Goal: Task Accomplishment & Management: Use online tool/utility

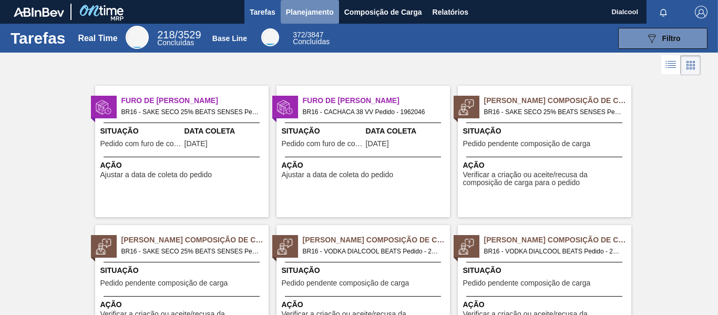
click at [318, 9] on span "Planejamento" at bounding box center [310, 12] width 48 height 13
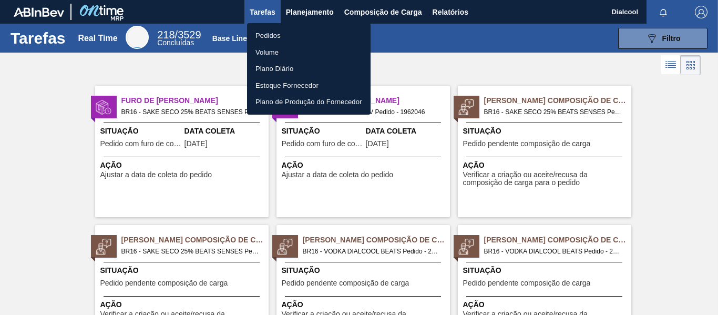
click at [267, 34] on li "Pedidos" at bounding box center [308, 35] width 123 height 17
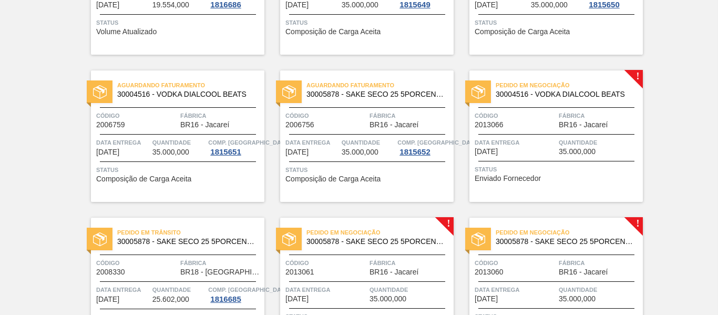
scroll to position [315, 0]
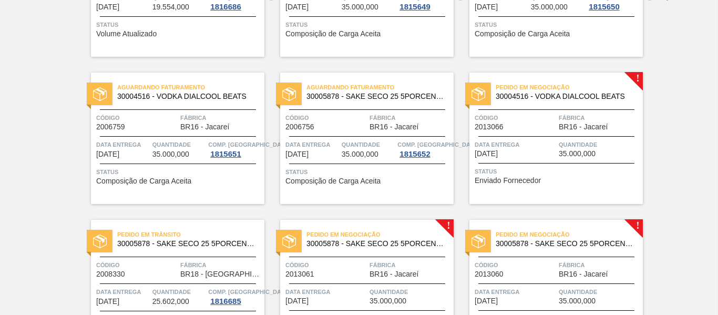
click at [613, 146] on span "Quantidade" at bounding box center [599, 144] width 81 height 11
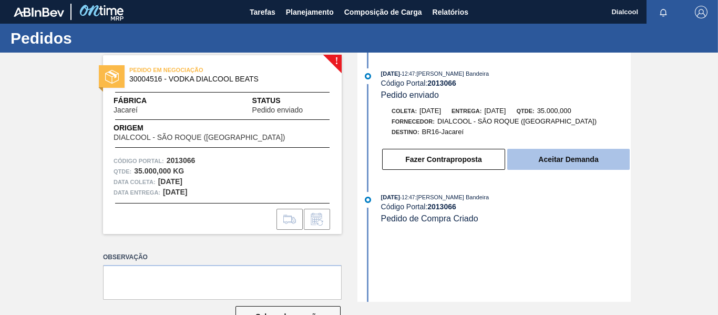
click at [566, 162] on button "Aceitar Demanda" at bounding box center [568, 159] width 122 height 21
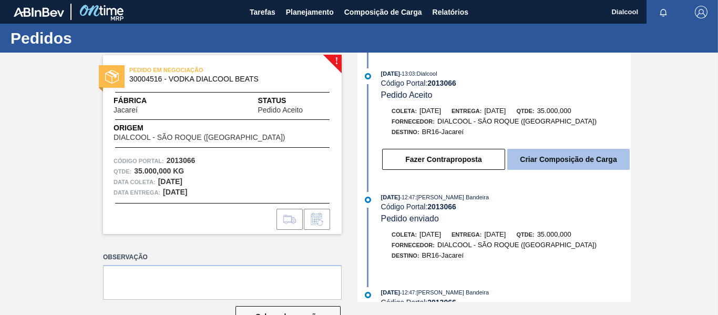
click at [602, 161] on button "Criar Composição de Carga" at bounding box center [568, 159] width 122 height 21
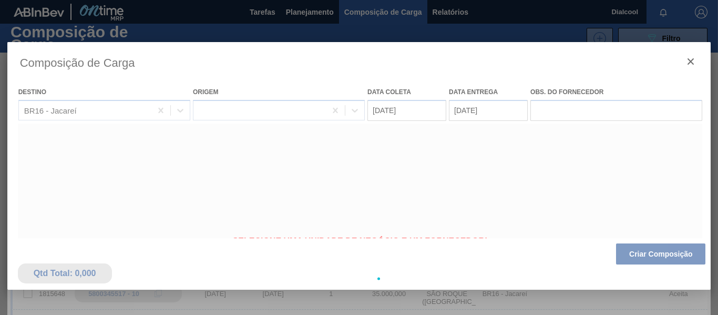
type coleta "[DATE]"
type entrega "[DATE]"
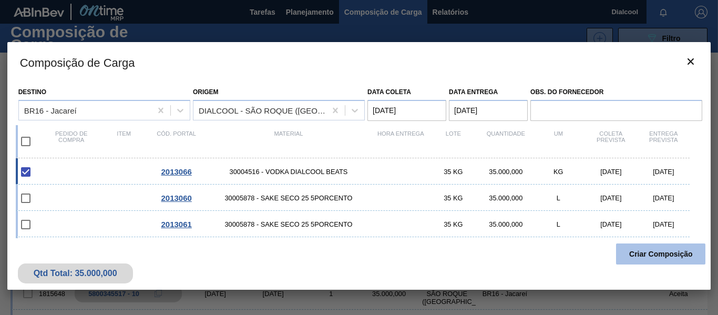
click at [654, 254] on button "Criar Composição" at bounding box center [660, 253] width 89 height 21
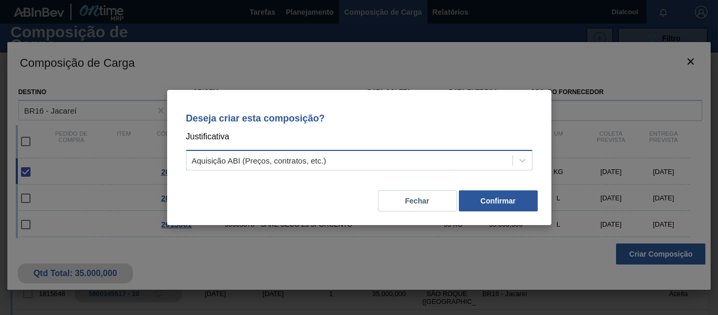
click at [441, 159] on div "Aquisição ABI (Preços, contratos, etc.)" at bounding box center [350, 160] width 326 height 15
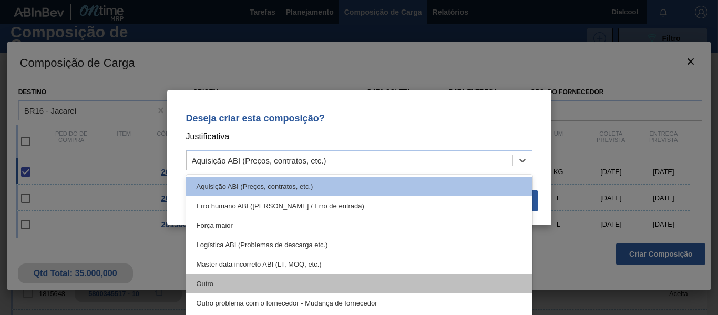
click at [292, 285] on div "Outro" at bounding box center [359, 283] width 346 height 19
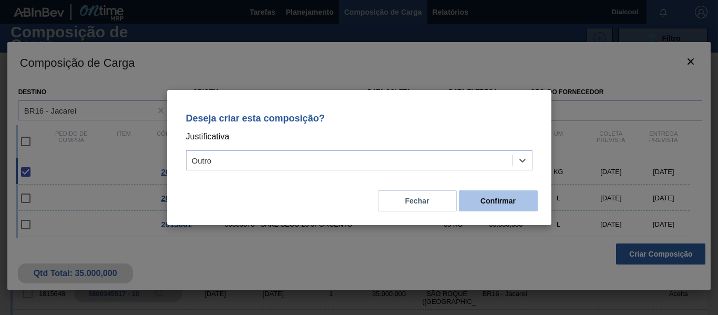
click at [510, 199] on button "Confirmar" at bounding box center [498, 200] width 79 height 21
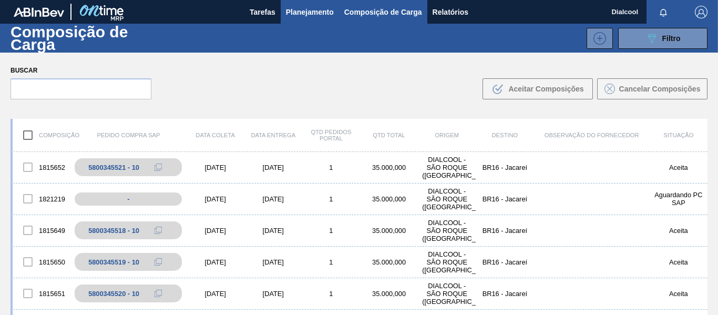
click at [304, 12] on span "Planejamento" at bounding box center [310, 12] width 48 height 13
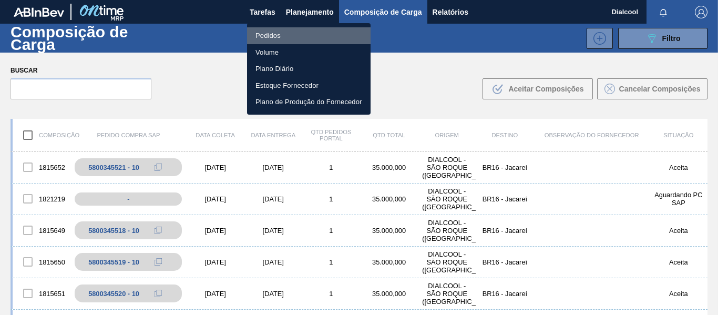
click at [296, 38] on li "Pedidos" at bounding box center [308, 35] width 123 height 17
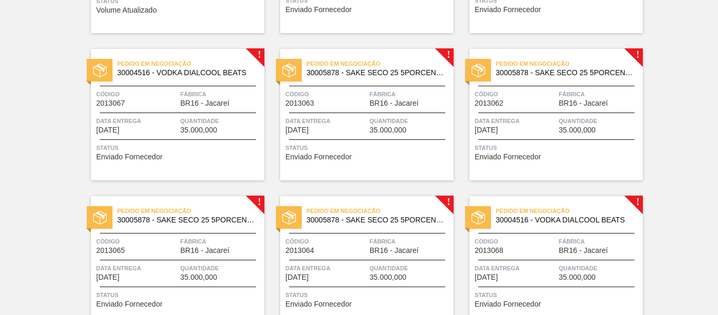
scroll to position [473, 0]
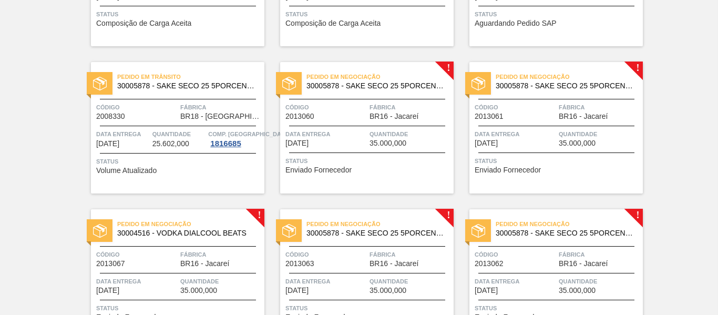
click at [369, 170] on div "Status Enviado Fornecedor" at bounding box center [368, 164] width 166 height 17
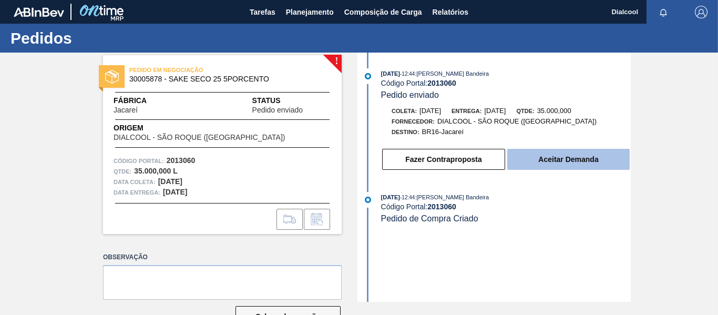
click at [568, 150] on button "Aceitar Demanda" at bounding box center [568, 159] width 122 height 21
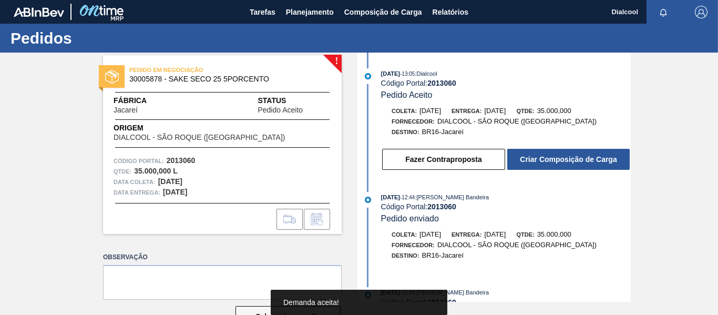
click at [594, 158] on button "Criar Composição de Carga" at bounding box center [568, 159] width 122 height 21
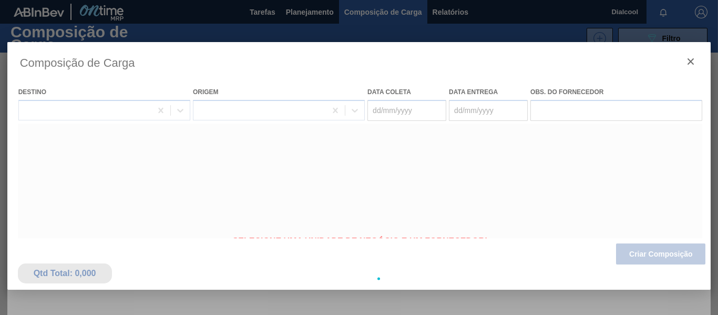
type coleta "[DATE]"
type entrega "[DATE]"
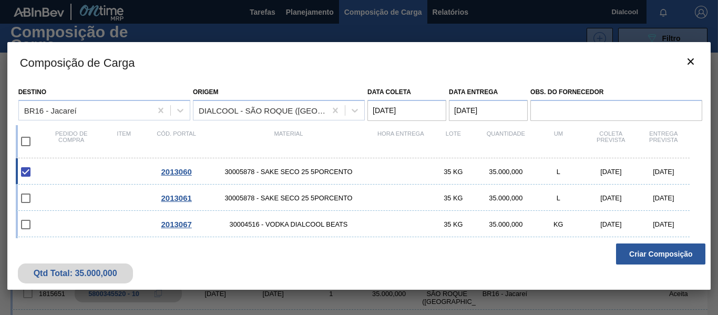
click at [649, 257] on button "Criar Composição" at bounding box center [660, 253] width 89 height 21
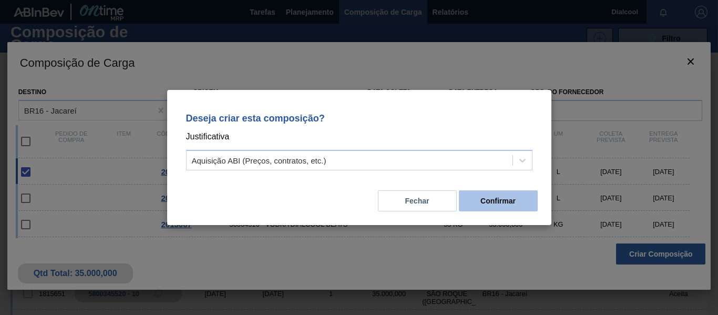
click at [517, 204] on button "Confirmar" at bounding box center [498, 200] width 79 height 21
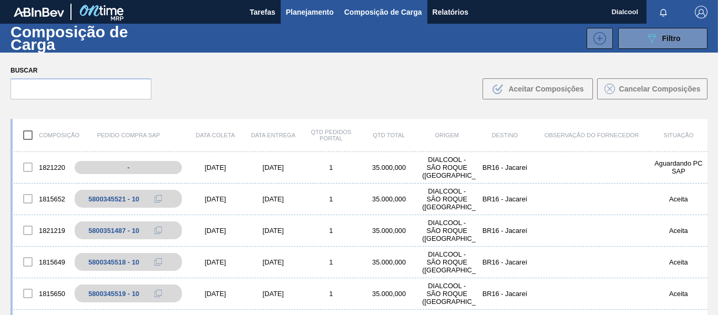
click at [305, 8] on span "Planejamento" at bounding box center [310, 12] width 48 height 13
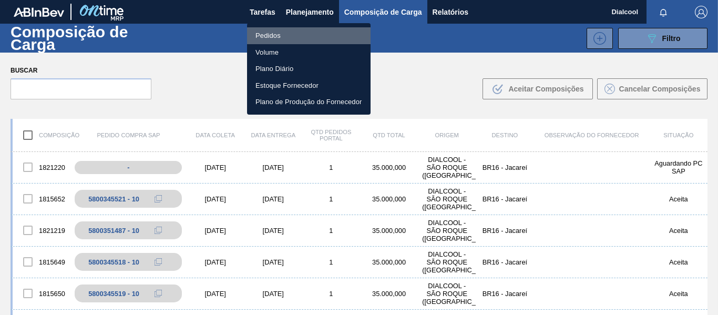
click at [282, 34] on li "Pedidos" at bounding box center [308, 35] width 123 height 17
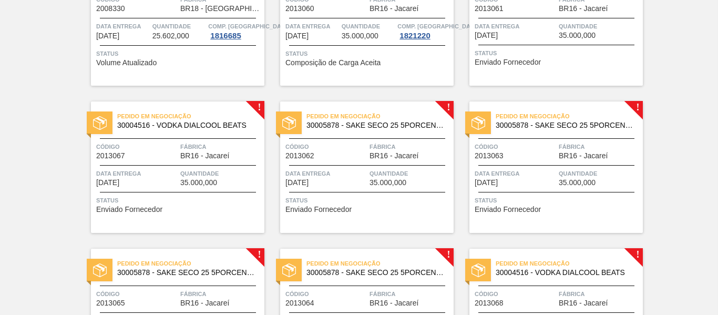
scroll to position [578, 0]
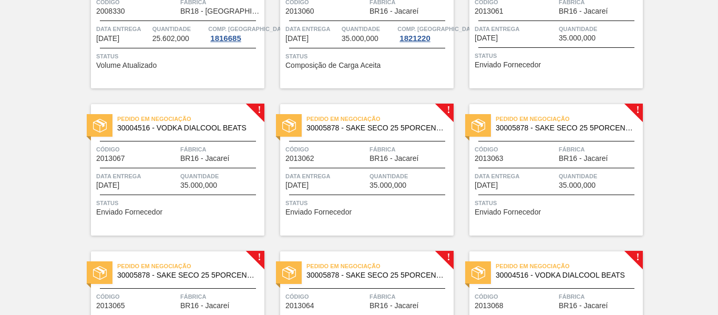
click at [141, 182] on div "Data entrega [DATE]" at bounding box center [136, 180] width 81 height 18
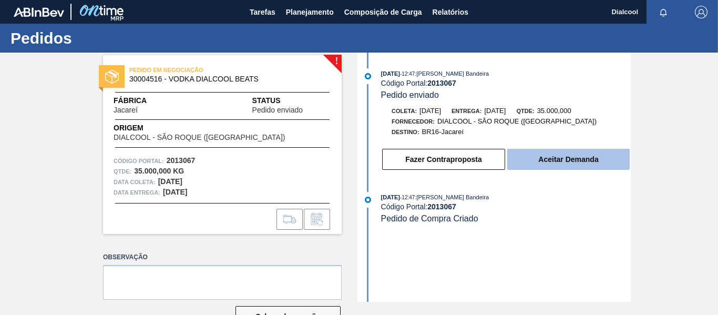
click at [545, 159] on button "Aceitar Demanda" at bounding box center [568, 159] width 122 height 21
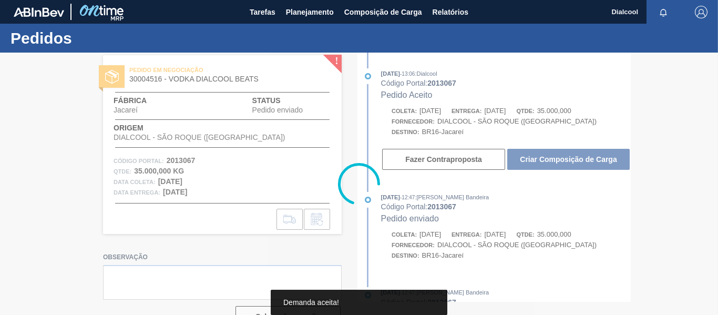
click at [545, 159] on div at bounding box center [359, 184] width 718 height 262
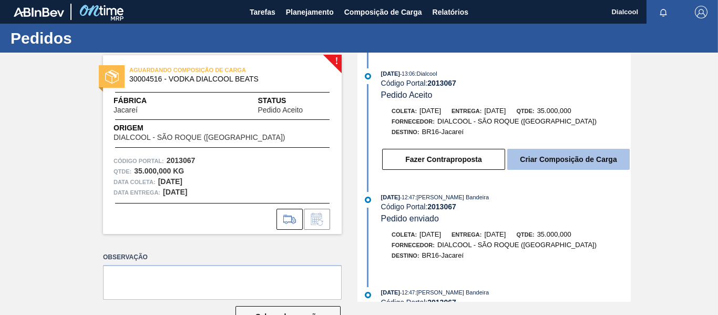
click at [580, 158] on button "Criar Composição de Carga" at bounding box center [568, 159] width 122 height 21
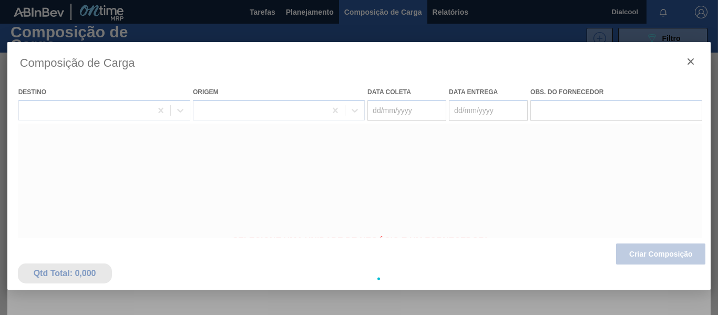
type coleta "[DATE]"
type entrega "[DATE]"
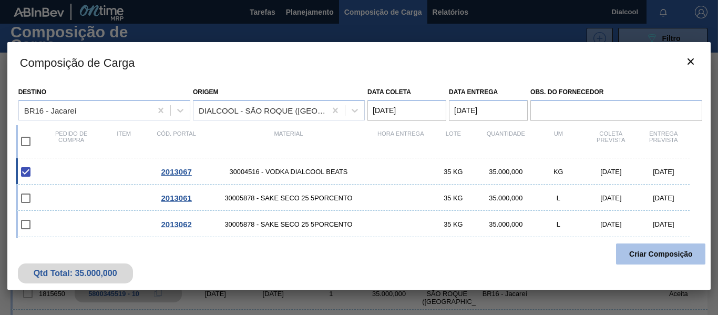
click at [634, 249] on button "Criar Composição" at bounding box center [660, 253] width 89 height 21
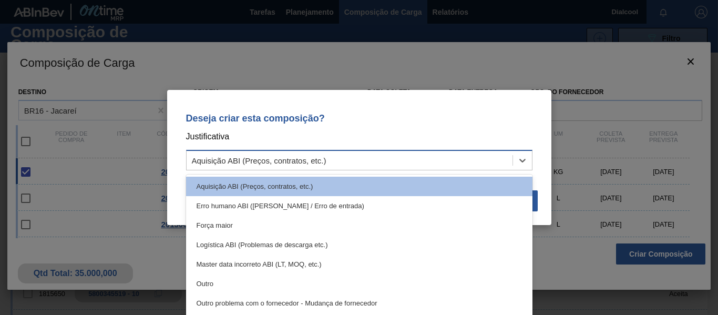
click at [392, 159] on div "Aquisição ABI (Preços, contratos, etc.)" at bounding box center [350, 160] width 326 height 15
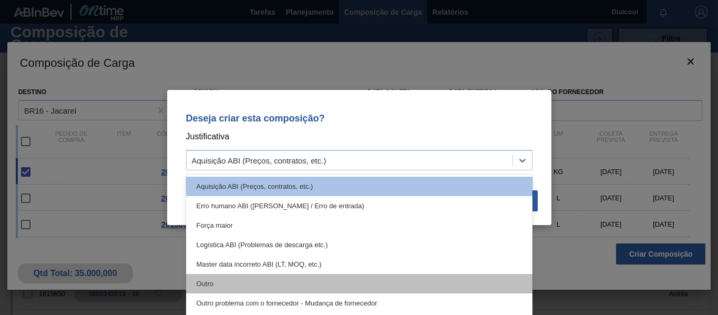
click at [313, 285] on div "Outro" at bounding box center [359, 283] width 346 height 19
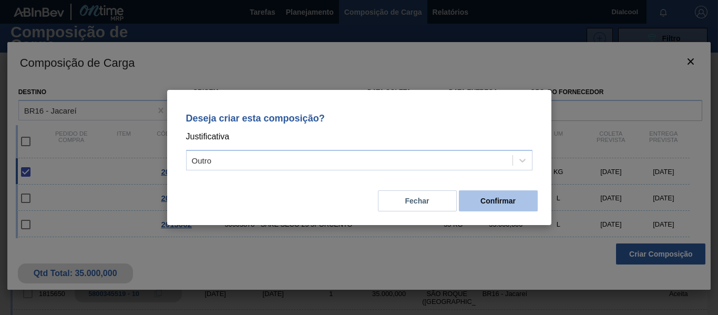
click at [501, 195] on button "Confirmar" at bounding box center [498, 200] width 79 height 21
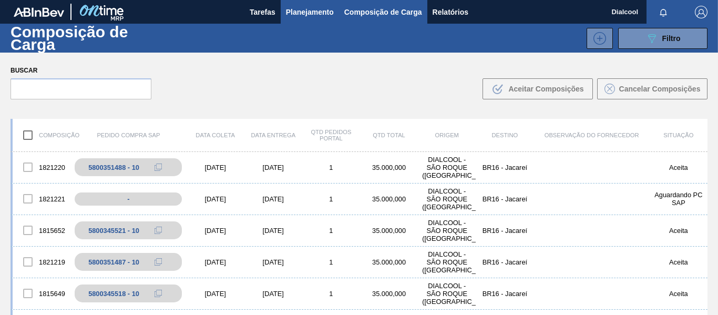
click at [304, 11] on span "Planejamento" at bounding box center [310, 12] width 48 height 13
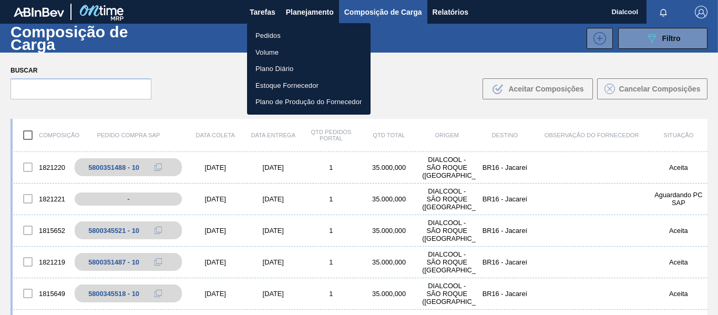
click at [296, 37] on li "Pedidos" at bounding box center [308, 35] width 123 height 17
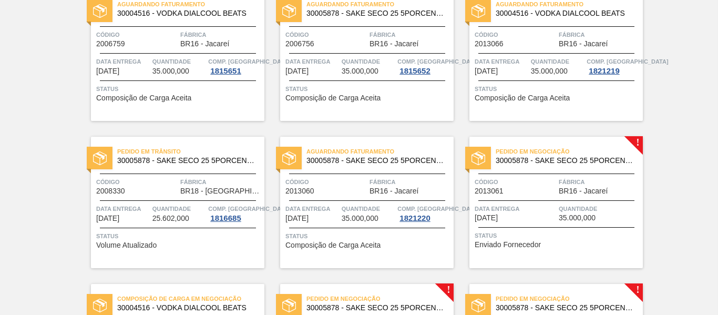
scroll to position [525, 0]
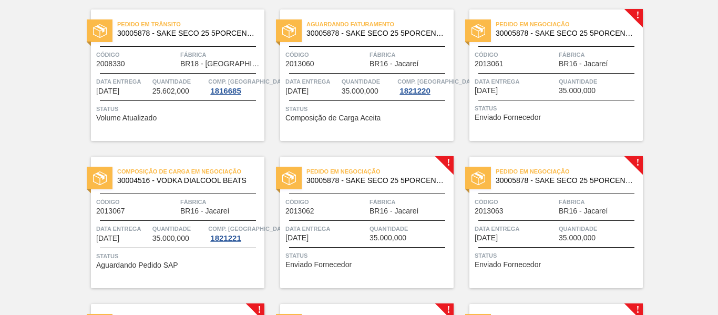
click at [573, 103] on span "Status" at bounding box center [557, 108] width 166 height 11
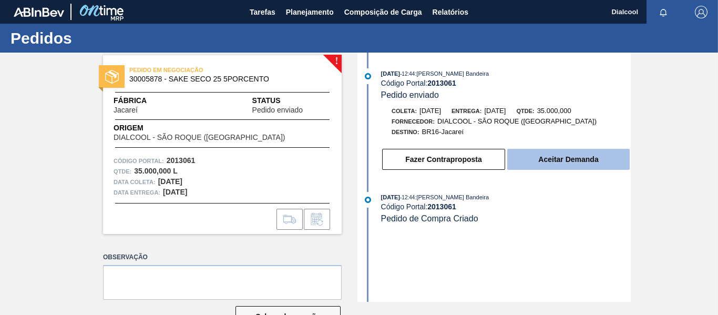
click at [551, 156] on button "Aceitar Demanda" at bounding box center [568, 159] width 122 height 21
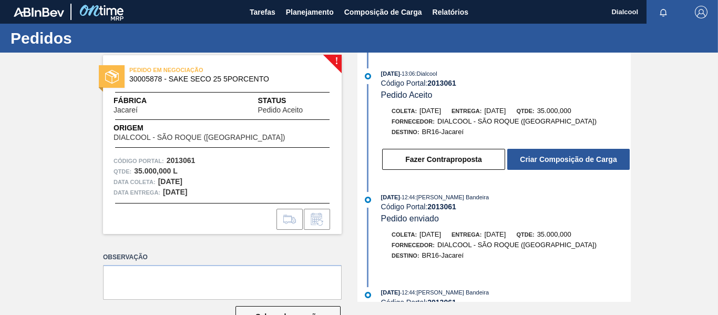
click at [575, 164] on button "Criar Composição de Carga" at bounding box center [568, 159] width 122 height 21
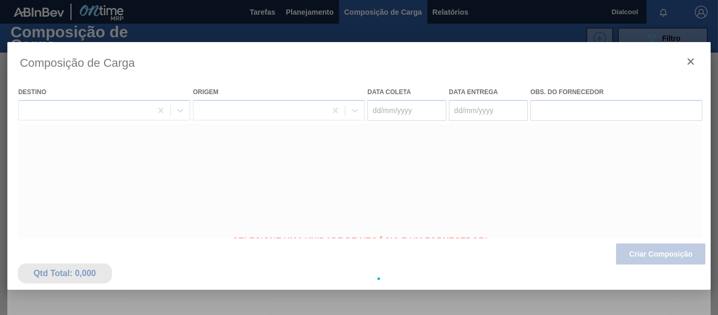
type coleta "[DATE]"
type entrega "[DATE]"
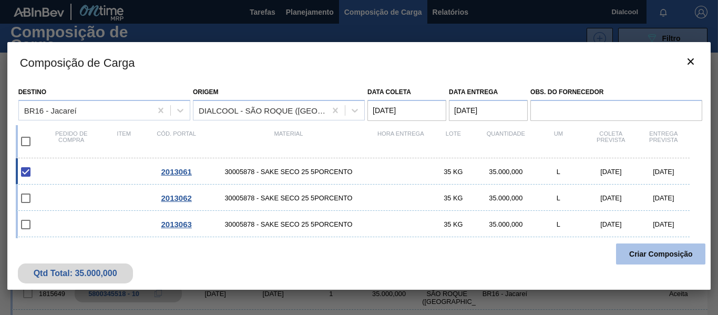
click at [637, 251] on button "Criar Composição" at bounding box center [660, 253] width 89 height 21
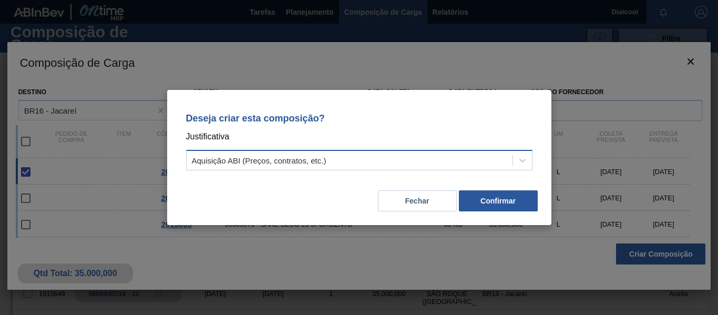
click at [419, 164] on div "Aquisição ABI (Preços, contratos, etc.)" at bounding box center [350, 160] width 326 height 15
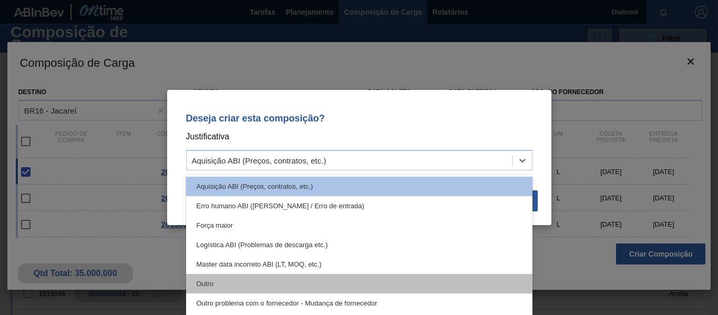
click at [301, 276] on div "Outro" at bounding box center [359, 283] width 346 height 19
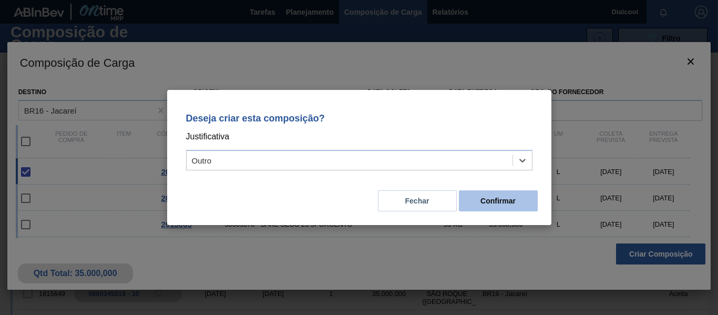
click at [511, 198] on button "Confirmar" at bounding box center [498, 200] width 79 height 21
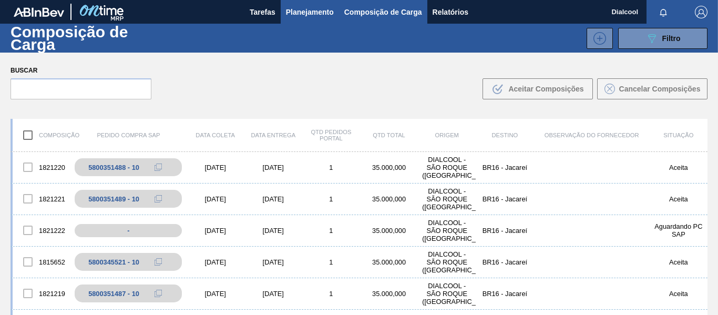
click at [312, 9] on span "Planejamento" at bounding box center [310, 12] width 48 height 13
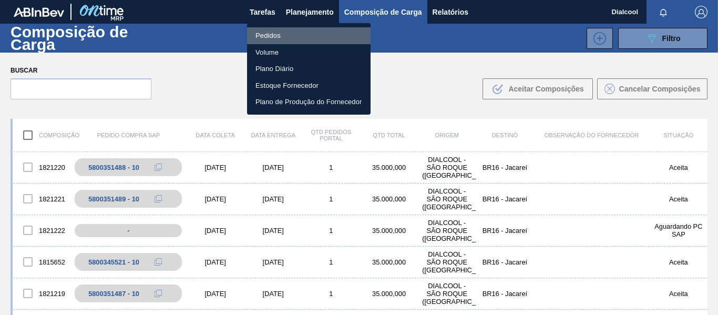
click at [275, 34] on li "Pedidos" at bounding box center [308, 35] width 123 height 17
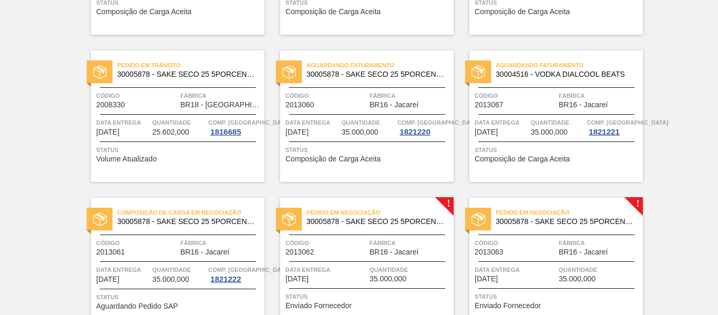
scroll to position [630, 0]
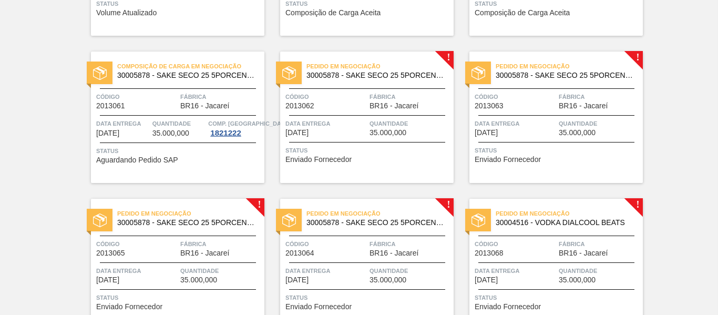
click at [335, 139] on div "Pedido em Negociação 30005878 - SAKE SECO 25 5PORCENTO Código 2013062 Fábrica B…" at bounding box center [366, 116] width 173 height 131
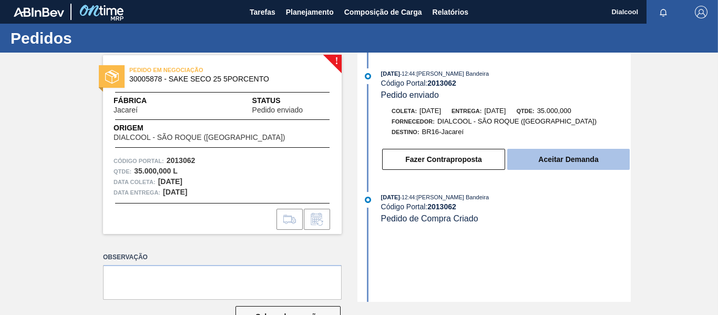
click at [565, 166] on button "Aceitar Demanda" at bounding box center [568, 159] width 122 height 21
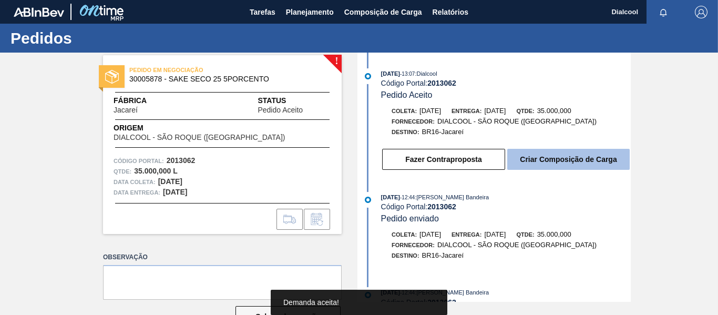
click at [565, 162] on button "Criar Composição de Carga" at bounding box center [568, 159] width 122 height 21
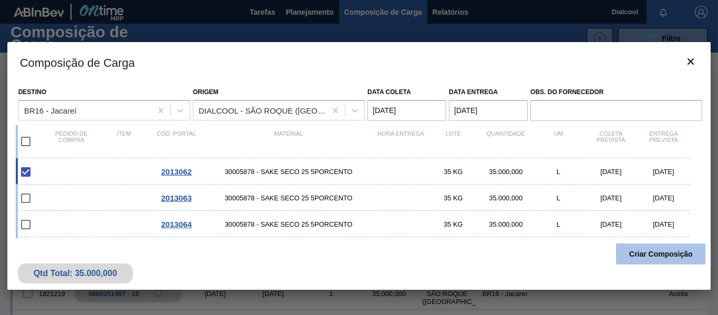
click at [675, 256] on button "Criar Composição" at bounding box center [660, 253] width 89 height 21
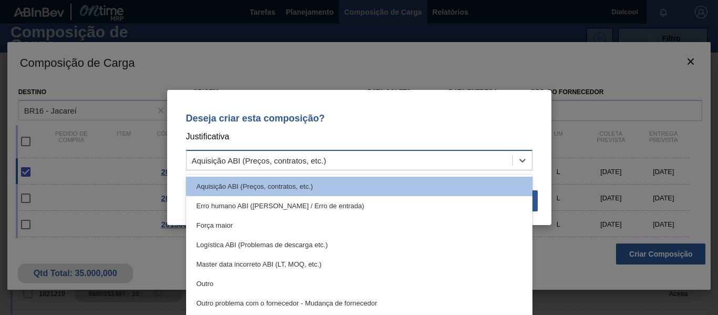
click at [395, 162] on div "Aquisição ABI (Preços, contratos, etc.)" at bounding box center [350, 160] width 326 height 15
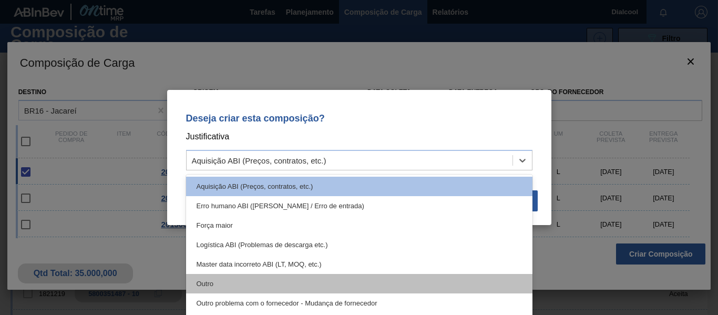
click at [284, 287] on div "Outro" at bounding box center [359, 283] width 346 height 19
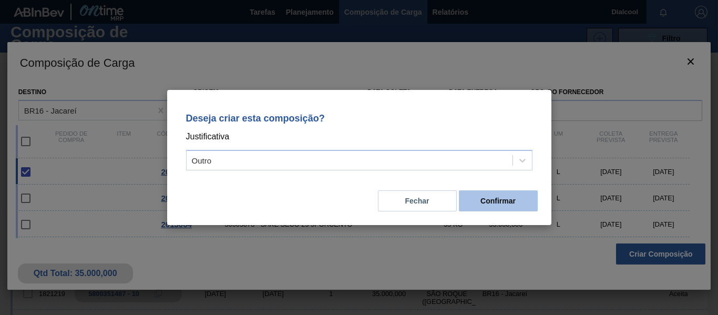
click at [479, 203] on button "Confirmar" at bounding box center [498, 200] width 79 height 21
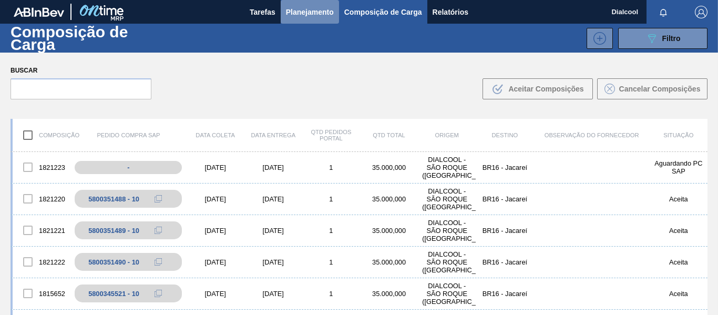
click at [300, 11] on span "Planejamento" at bounding box center [310, 12] width 48 height 13
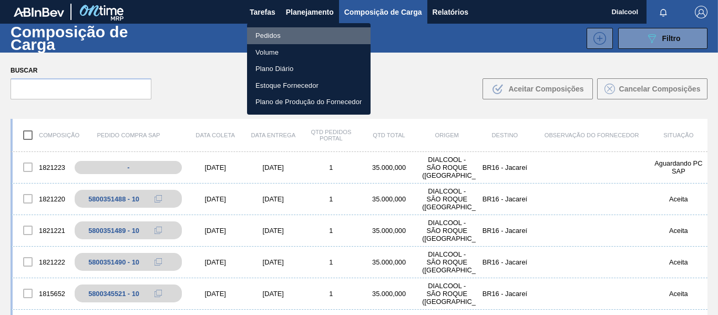
click at [298, 35] on li "Pedidos" at bounding box center [308, 35] width 123 height 17
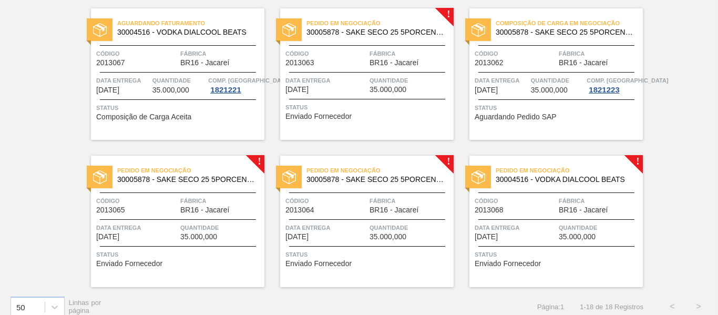
scroll to position [685, 0]
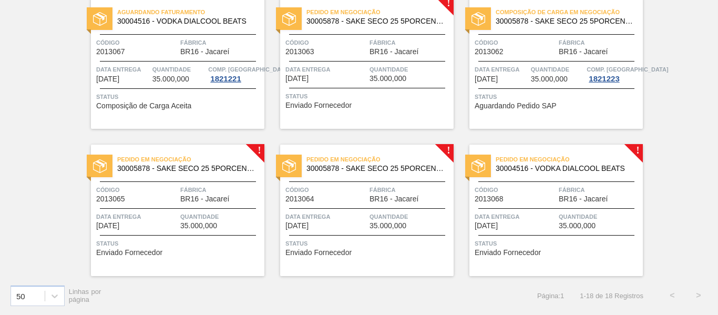
click at [414, 66] on span "Quantidade" at bounding box center [409, 69] width 81 height 11
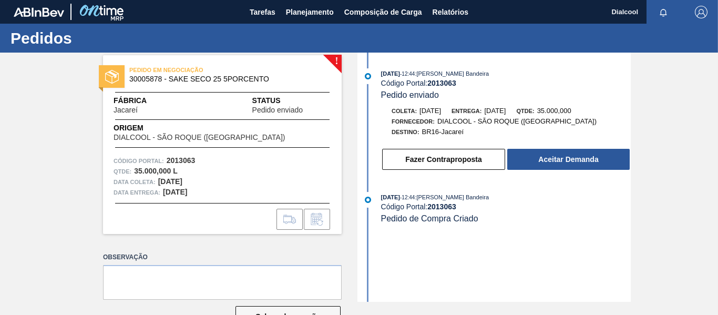
click at [560, 153] on button "Aceitar Demanda" at bounding box center [568, 159] width 122 height 21
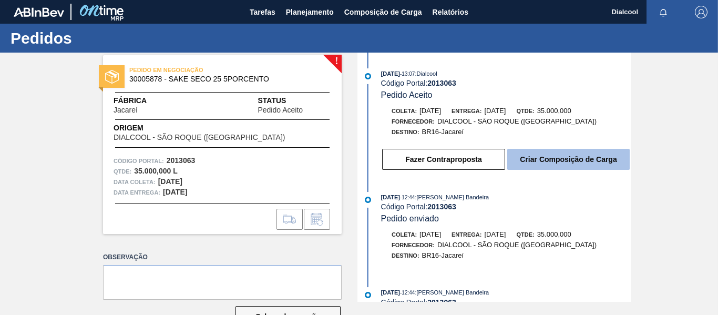
click at [571, 159] on button "Criar Composição de Carga" at bounding box center [568, 159] width 122 height 21
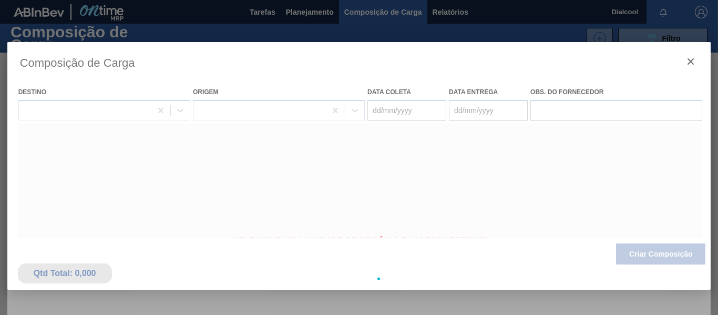
type coleta "[DATE]"
type entrega "[DATE]"
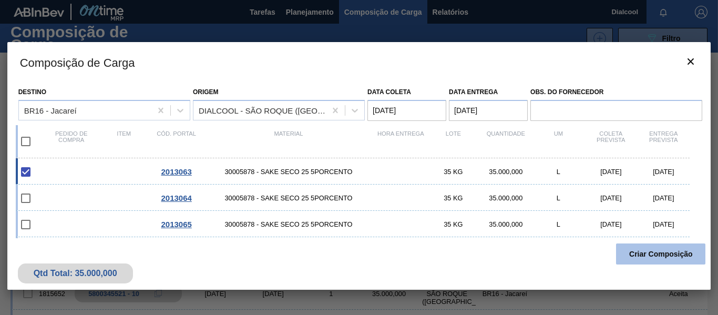
click at [646, 251] on button "Criar Composição" at bounding box center [660, 253] width 89 height 21
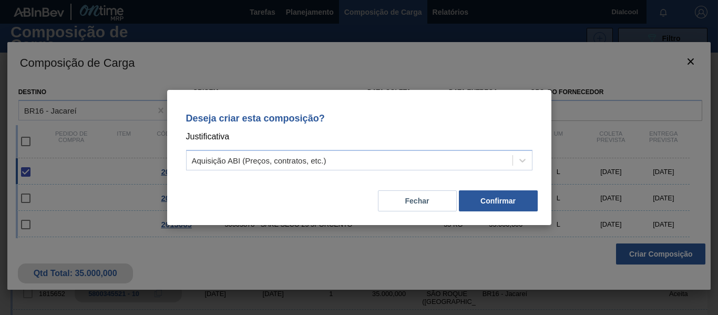
click at [441, 149] on div "Deseja criar esta composição? Justificativa Aquisição ABI (Preços, contratos, e…" at bounding box center [359, 139] width 359 height 74
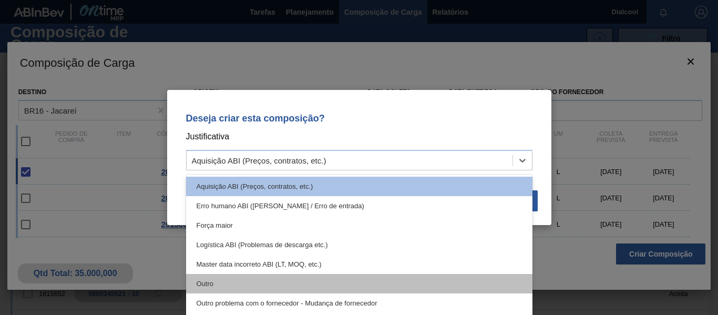
click at [246, 281] on div "Outro" at bounding box center [359, 283] width 346 height 19
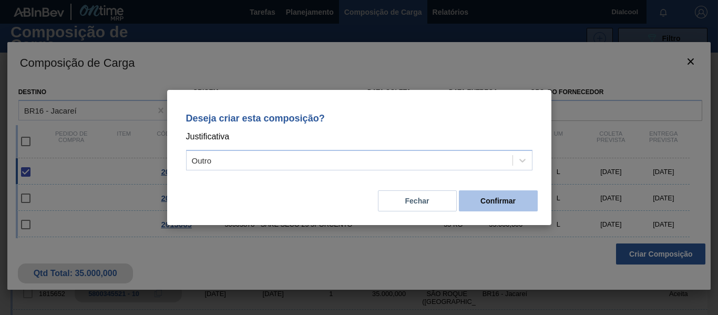
click at [507, 191] on button "Confirmar" at bounding box center [498, 200] width 79 height 21
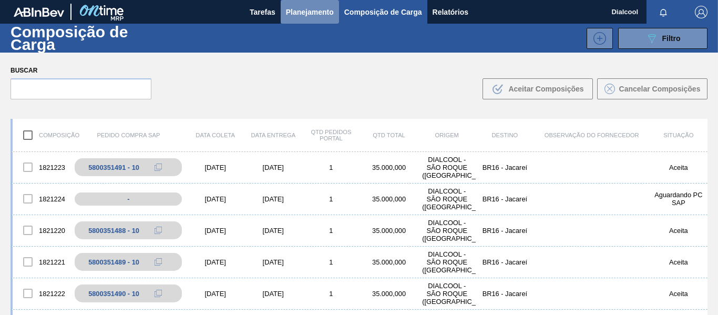
click at [294, 15] on span "Planejamento" at bounding box center [310, 12] width 48 height 13
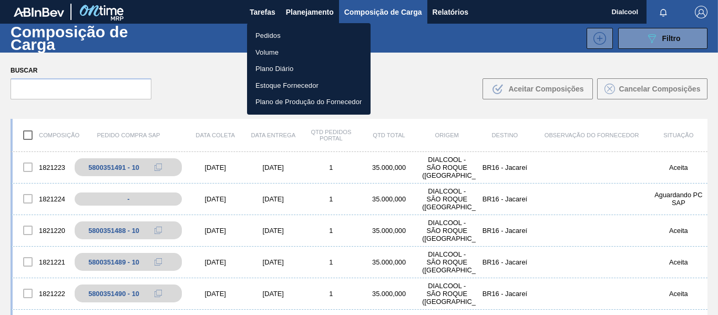
click at [287, 36] on li "Pedidos" at bounding box center [308, 35] width 123 height 17
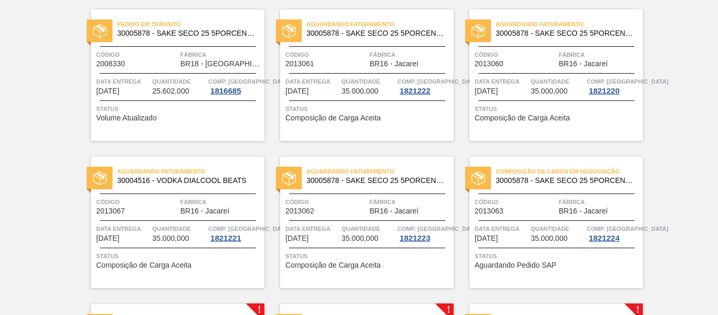
scroll to position [685, 0]
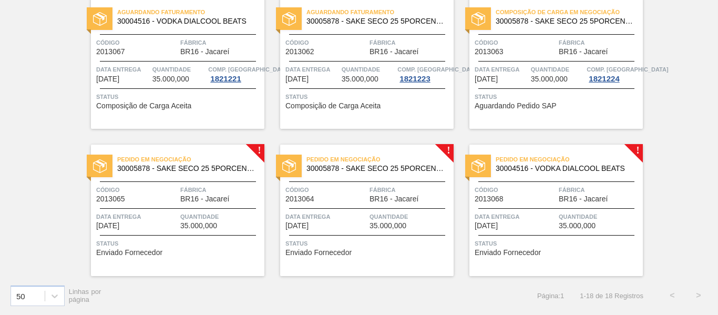
click at [186, 200] on span "BR16 - Jacareí" at bounding box center [204, 199] width 49 height 8
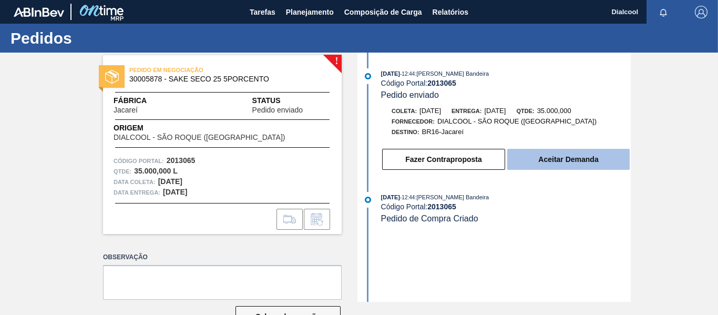
click at [574, 160] on button "Aceitar Demanda" at bounding box center [568, 159] width 122 height 21
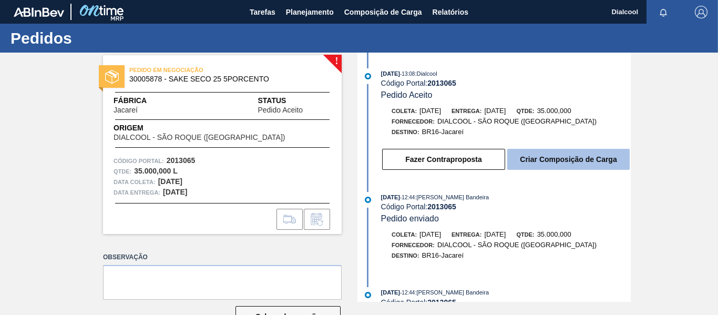
click at [549, 163] on button "Criar Composição de Carga" at bounding box center [568, 159] width 122 height 21
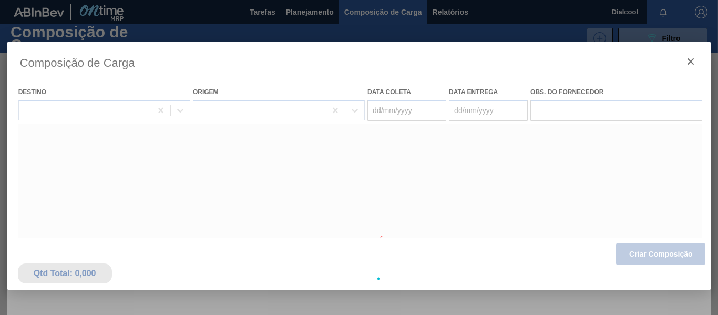
type coleta "[DATE]"
type entrega "[DATE]"
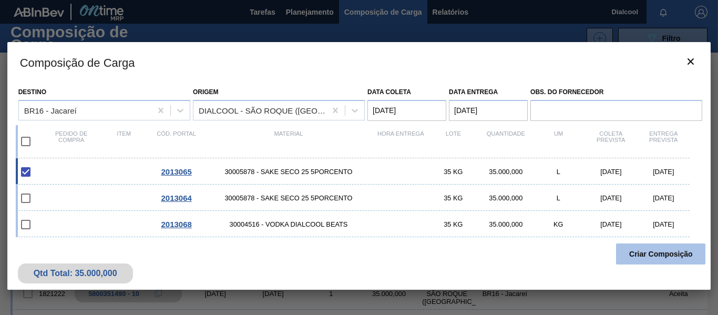
click at [677, 256] on button "Criar Composição" at bounding box center [660, 253] width 89 height 21
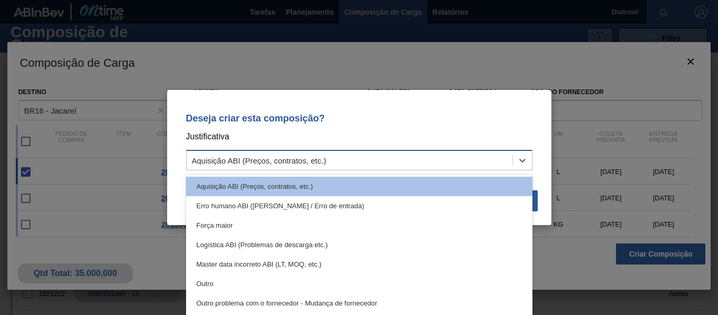
click at [474, 154] on div "Aquisição ABI (Preços, contratos, etc.)" at bounding box center [350, 160] width 326 height 15
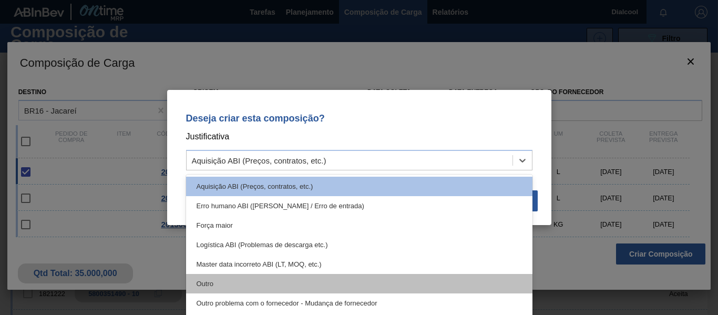
click at [221, 282] on div "Outro" at bounding box center [359, 283] width 346 height 19
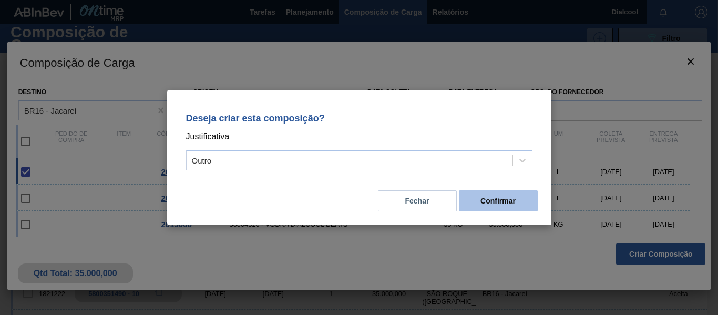
click at [502, 204] on button "Confirmar" at bounding box center [498, 200] width 79 height 21
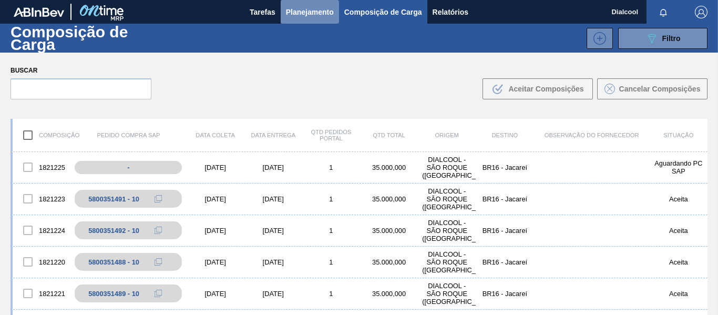
click at [309, 4] on button "Planejamento" at bounding box center [310, 12] width 58 height 24
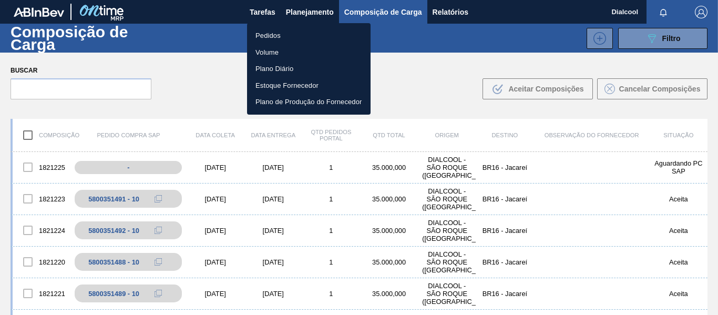
click at [282, 34] on li "Pedidos" at bounding box center [308, 35] width 123 height 17
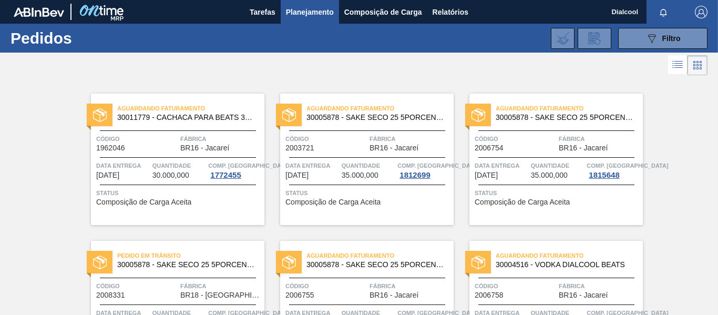
drag, startPoint x: 33, startPoint y: 15, endPoint x: 74, endPoint y: 12, distance: 41.1
click at [33, 16] on img at bounding box center [39, 11] width 50 height 9
click at [394, 14] on span "Composição de Carga" at bounding box center [383, 12] width 78 height 13
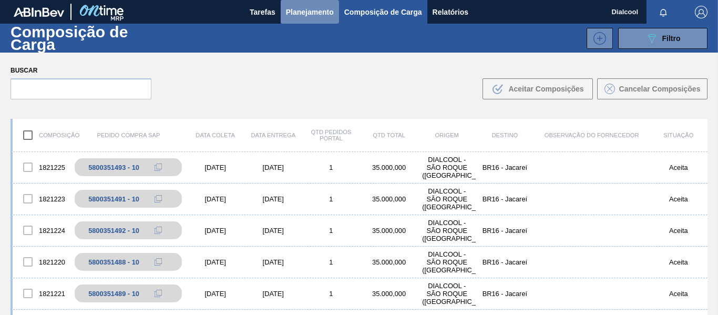
click at [319, 17] on span "Planejamento" at bounding box center [310, 12] width 48 height 13
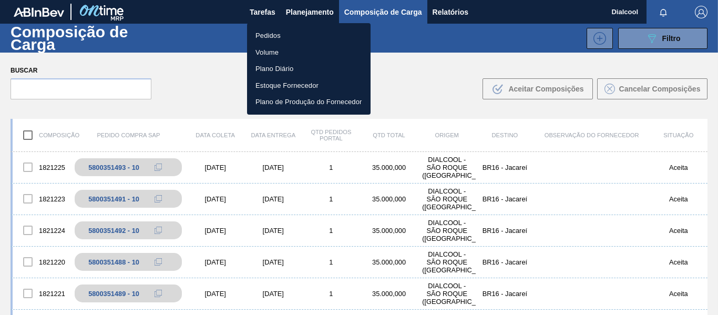
click at [411, 95] on div at bounding box center [359, 157] width 718 height 315
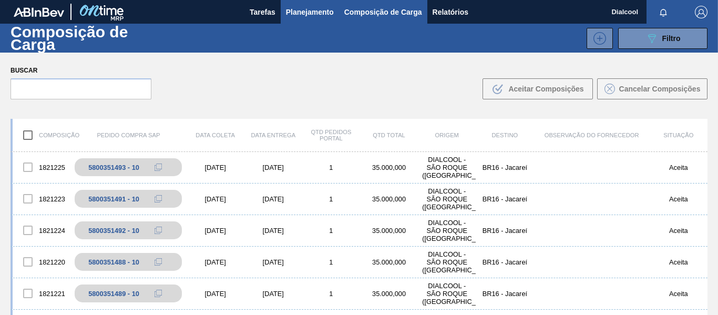
click at [318, 9] on span "Planejamento" at bounding box center [310, 12] width 48 height 13
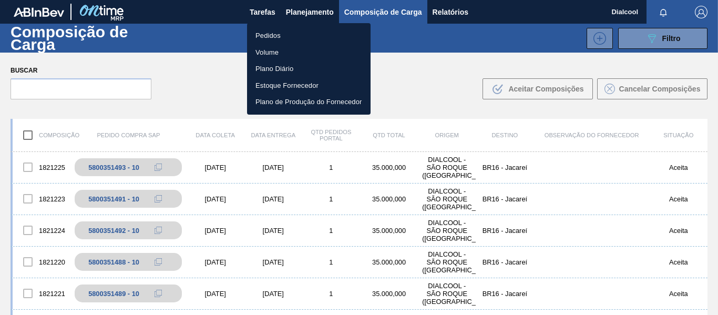
click at [288, 37] on li "Pedidos" at bounding box center [308, 35] width 123 height 17
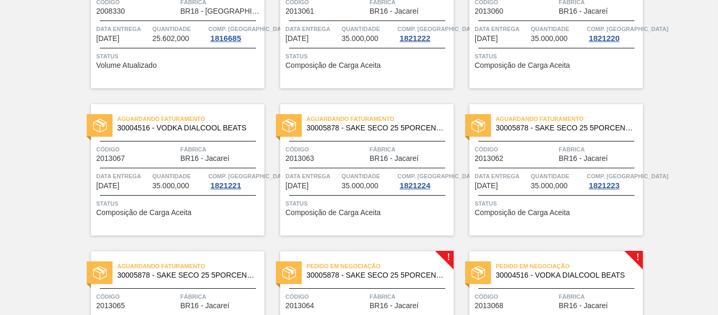
scroll to position [685, 0]
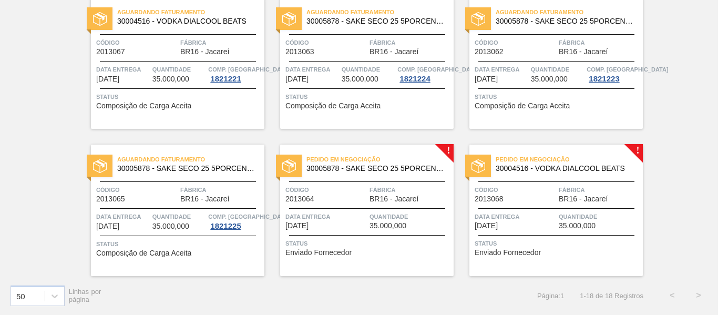
click at [365, 209] on div "Pedido em Negociação 30005878 - SAKE SECO 25 5PORCENTO Código 2013064 Fábrica B…" at bounding box center [366, 209] width 173 height 131
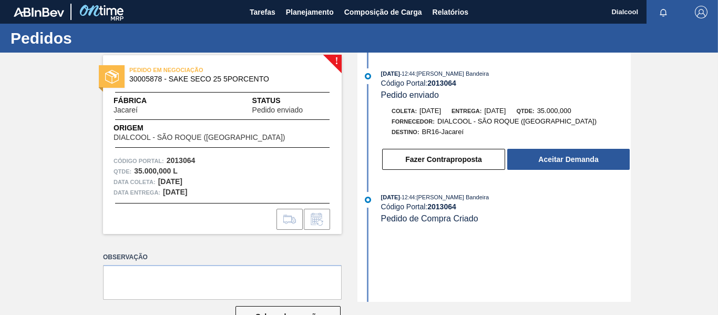
click at [557, 162] on button "Aceitar Demanda" at bounding box center [568, 159] width 122 height 21
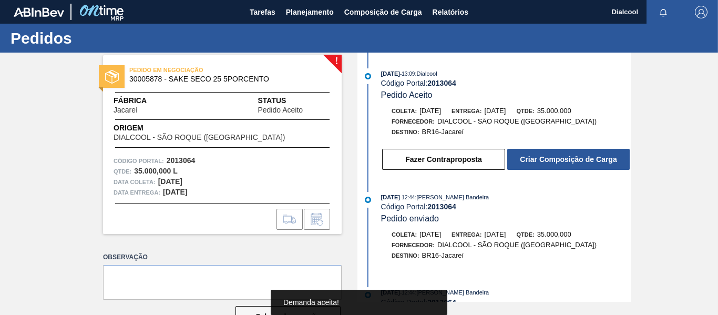
click at [604, 163] on button "Criar Composição de Carga" at bounding box center [568, 159] width 122 height 21
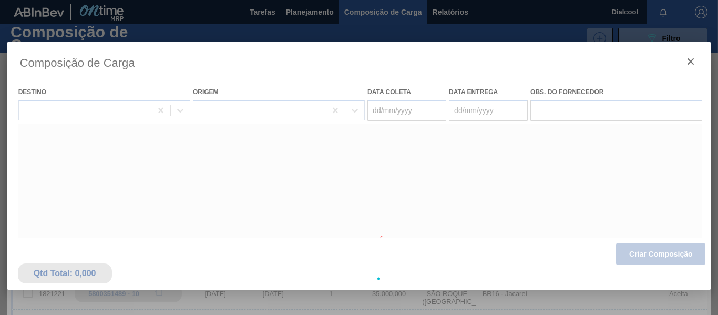
type coleta "[DATE]"
type entrega "[DATE]"
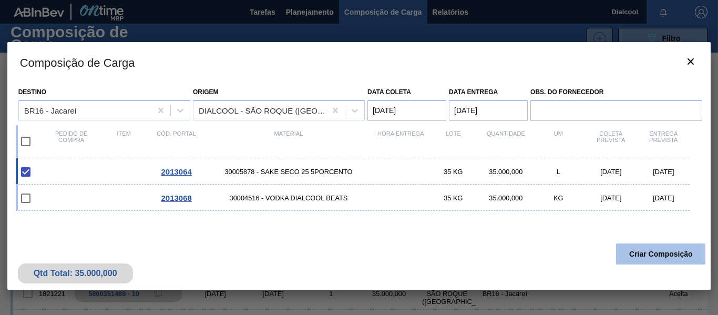
click at [656, 256] on button "Criar Composição" at bounding box center [660, 253] width 89 height 21
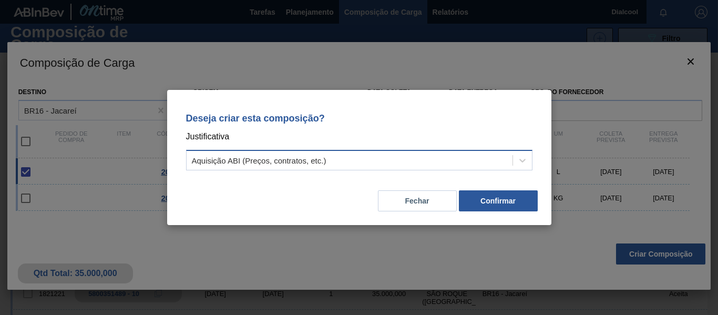
click at [379, 154] on div "Aquisição ABI (Preços, contratos, etc.)" at bounding box center [350, 160] width 326 height 15
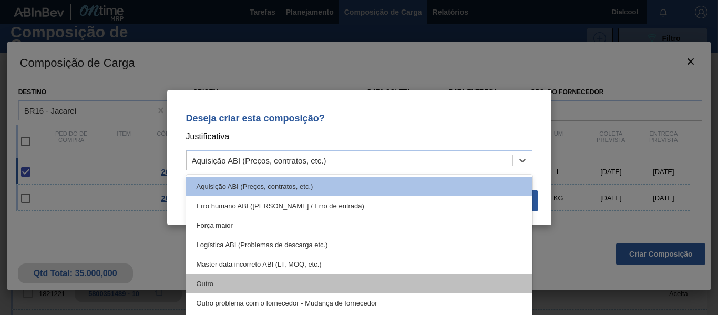
click at [212, 286] on div "Outro" at bounding box center [359, 283] width 346 height 19
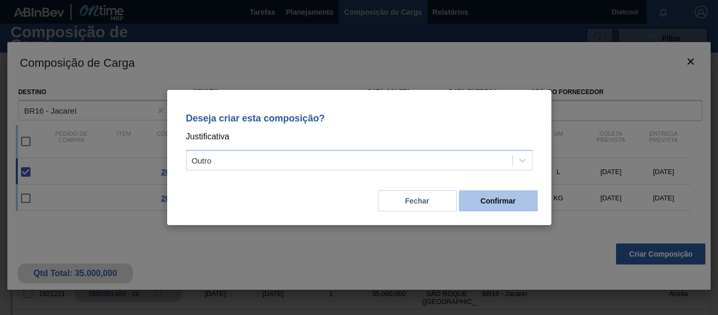
click at [519, 197] on button "Confirmar" at bounding box center [498, 200] width 79 height 21
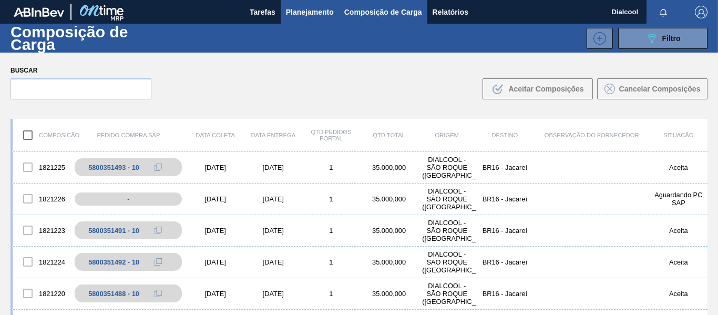
click at [314, 14] on span "Planejamento" at bounding box center [310, 12] width 48 height 13
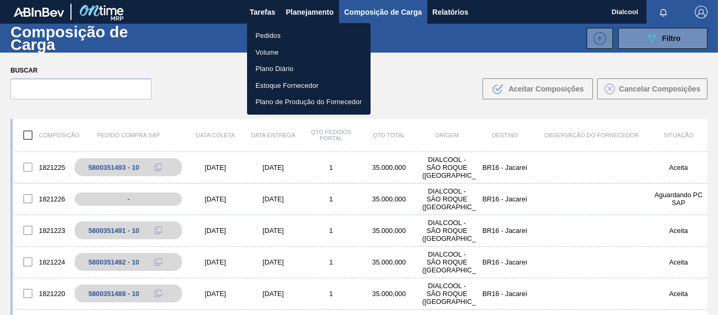
click at [298, 34] on li "Pedidos" at bounding box center [308, 35] width 123 height 17
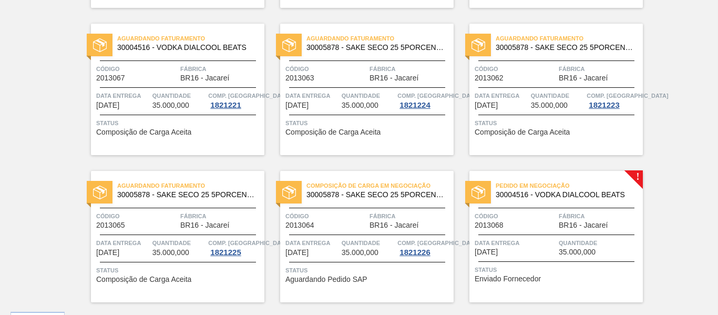
scroll to position [685, 0]
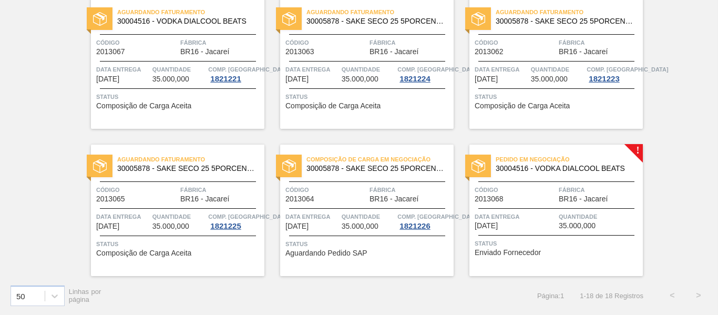
click at [612, 177] on div "Pedido em Negociação 30004516 - VODKA DIALCOOL BEATS Código 2013068 Fábrica BR1…" at bounding box center [555, 209] width 173 height 131
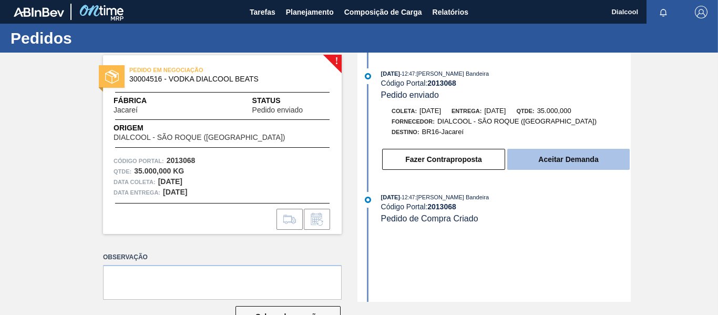
click at [533, 153] on button "Aceitar Demanda" at bounding box center [568, 159] width 122 height 21
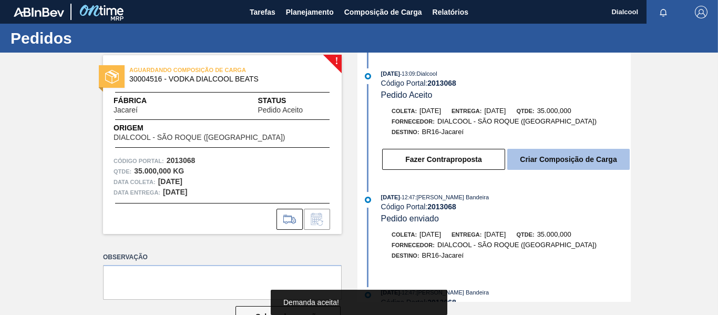
click at [548, 164] on button "Criar Composição de Carga" at bounding box center [568, 159] width 122 height 21
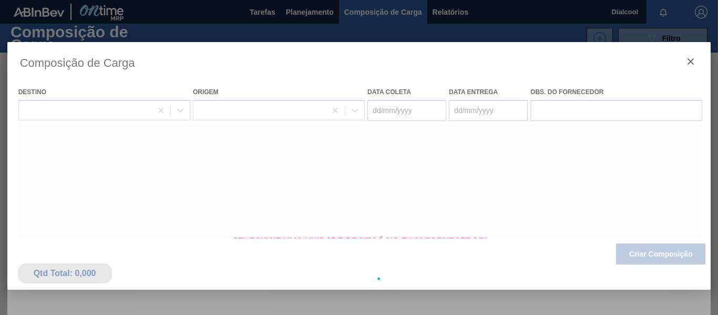
type coleta "[DATE]"
type entrega "[DATE]"
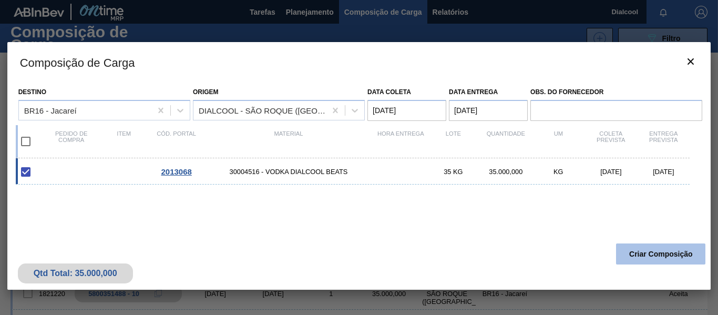
click at [655, 250] on button "Criar Composição" at bounding box center [660, 253] width 89 height 21
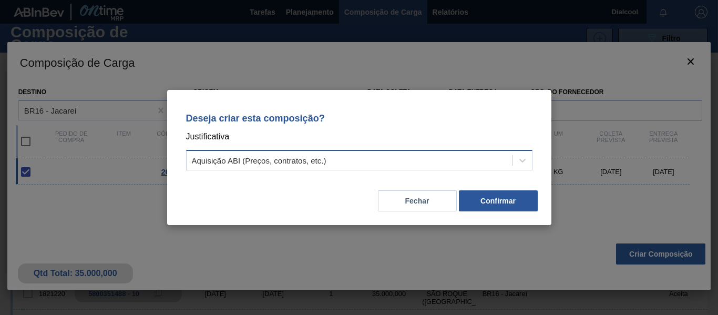
click at [391, 164] on div "Aquisição ABI (Preços, contratos, etc.)" at bounding box center [350, 160] width 326 height 15
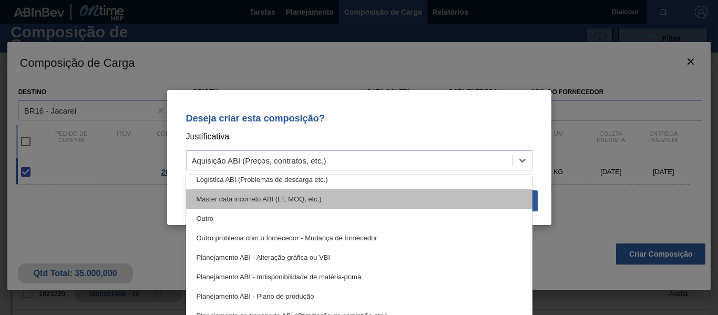
scroll to position [105, 0]
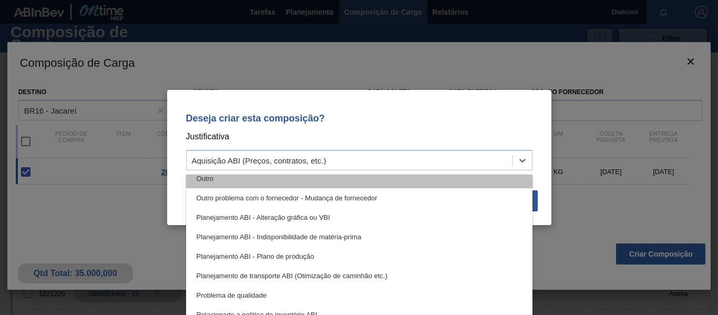
click at [286, 182] on div "Outro" at bounding box center [359, 178] width 346 height 19
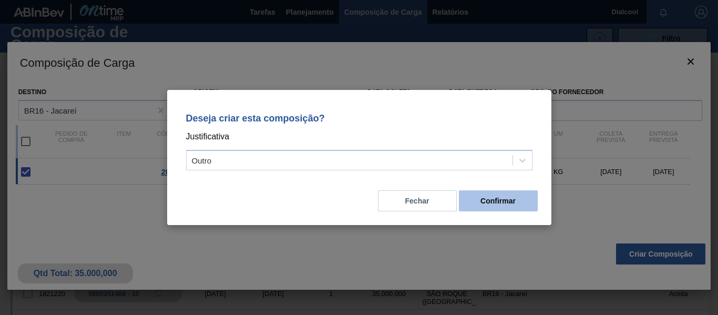
click at [516, 200] on button "Confirmar" at bounding box center [498, 200] width 79 height 21
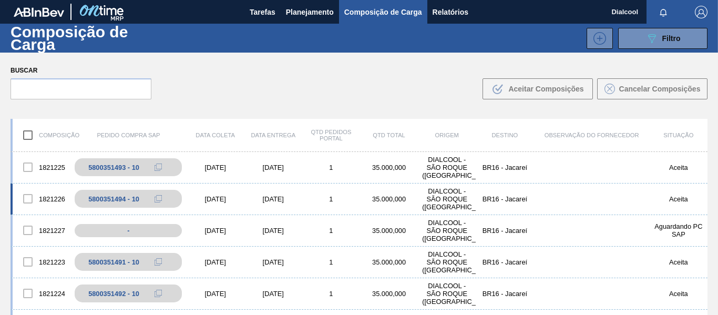
click at [442, 204] on div "DIALCOOL - SÃO ROQUE ([GEOGRAPHIC_DATA])" at bounding box center [447, 199] width 58 height 24
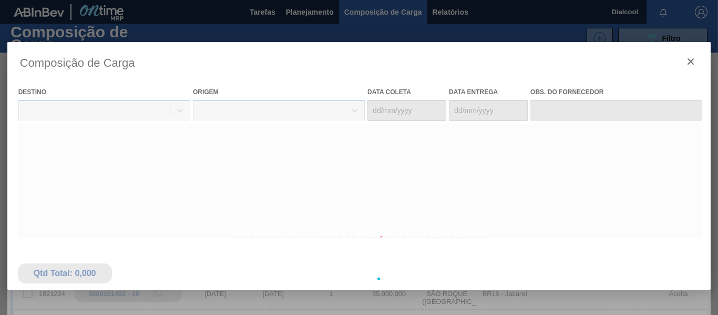
type coleta "[DATE]"
type entrega "[DATE]"
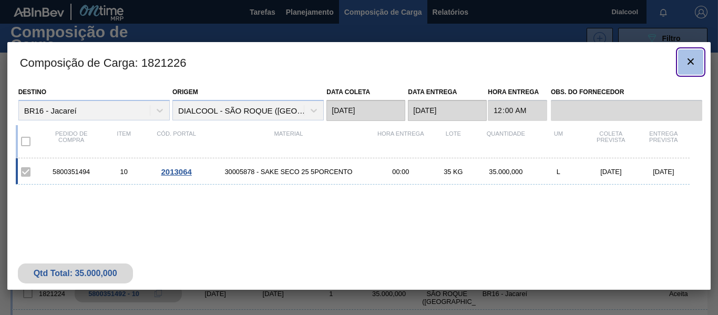
click at [691, 58] on icon "botão de ícone" at bounding box center [690, 61] width 13 height 13
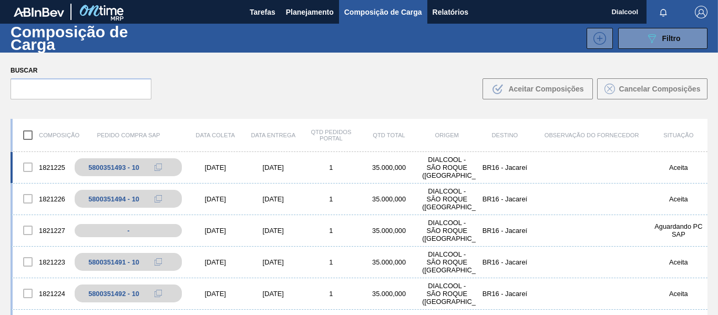
click at [291, 174] on div "1821225 5800351493 - 10 [DATE] [DATE] 1 35.000,000 DIALCOOL - [GEOGRAPHIC_DATA]…" at bounding box center [359, 168] width 697 height 32
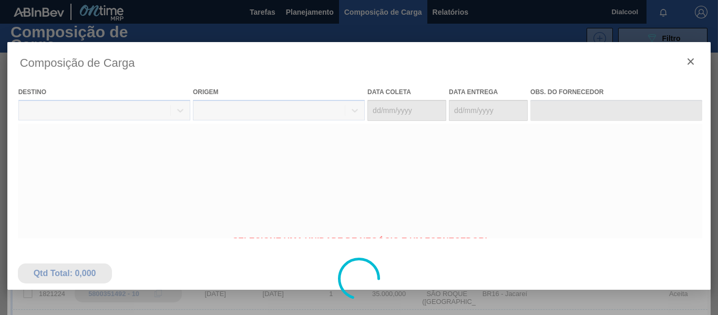
type coleta "[DATE]"
type entrega "[DATE]"
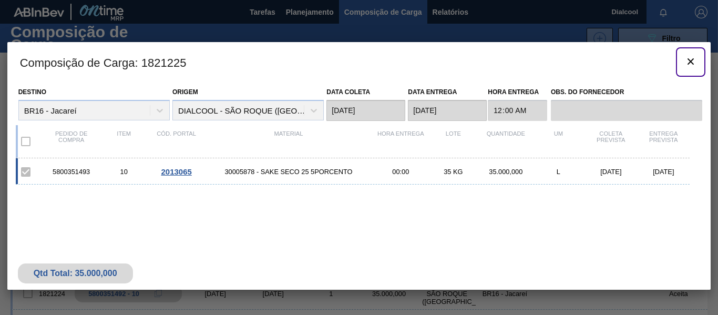
click at [689, 61] on icon "botão de ícone" at bounding box center [690, 61] width 13 height 13
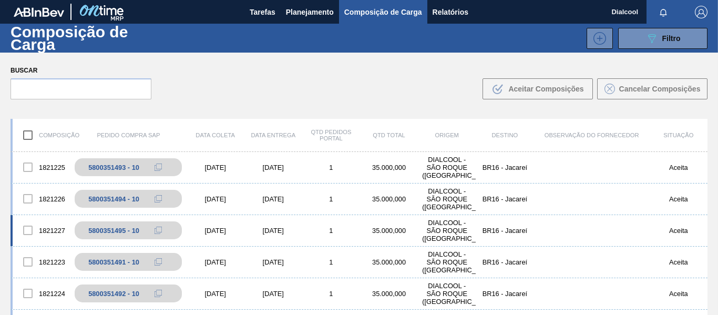
click at [278, 232] on div "[DATE]" at bounding box center [273, 230] width 58 height 8
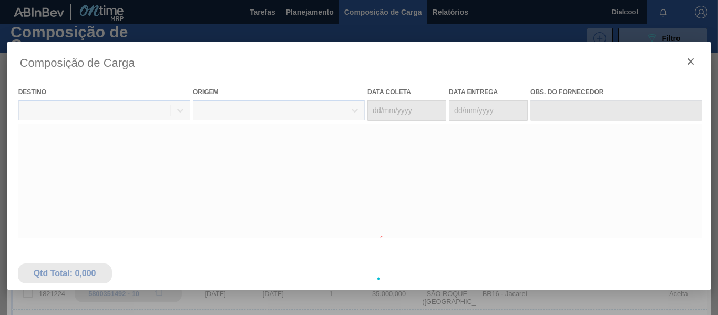
type coleta "[DATE]"
type entrega "[DATE]"
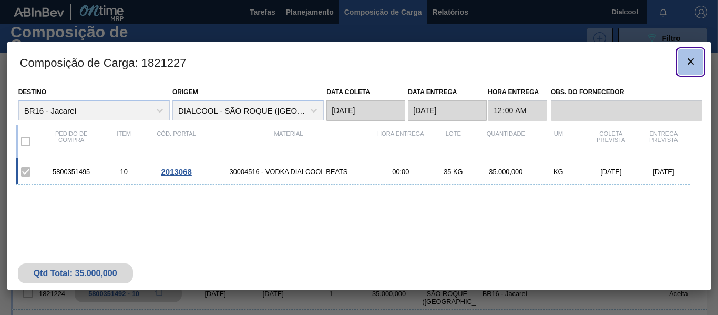
click at [698, 55] on button "botão de ícone" at bounding box center [690, 61] width 25 height 25
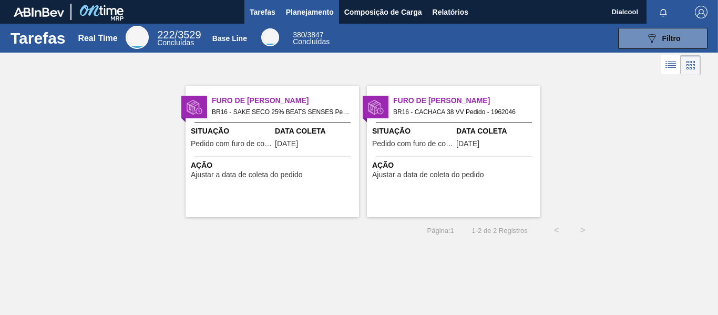
click at [316, 15] on span "Planejamento" at bounding box center [310, 12] width 48 height 13
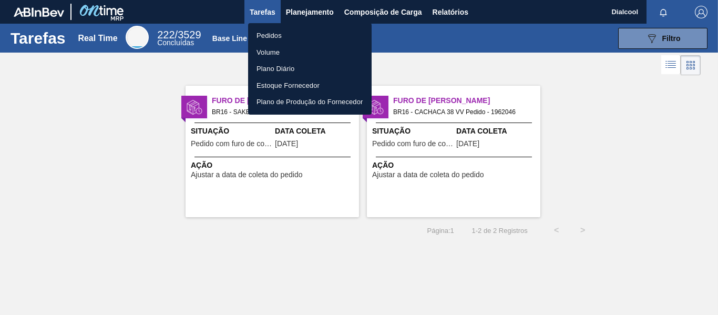
click at [371, 15] on div at bounding box center [359, 157] width 718 height 315
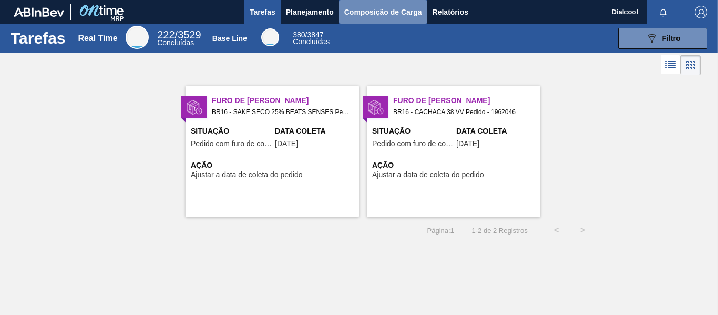
click at [377, 12] on span "Composição de Carga" at bounding box center [383, 12] width 78 height 13
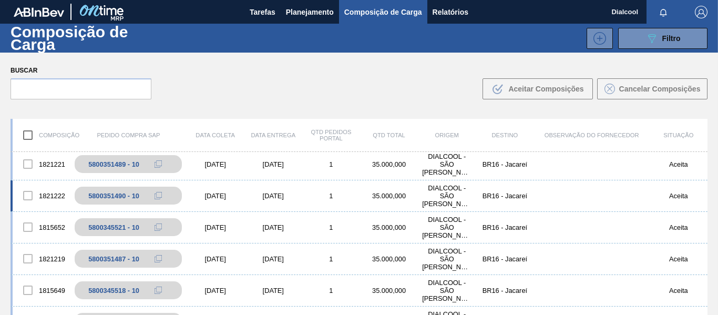
scroll to position [210, 0]
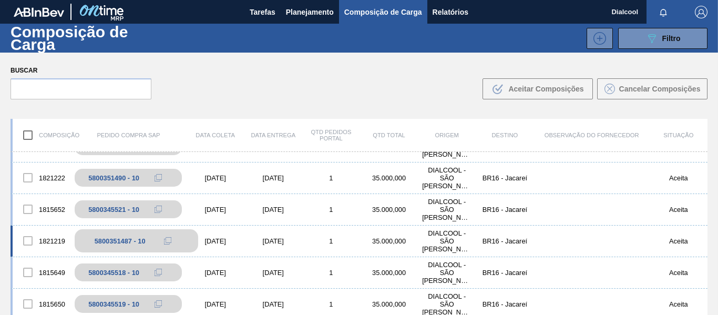
click at [168, 242] on icon at bounding box center [167, 240] width 7 height 7
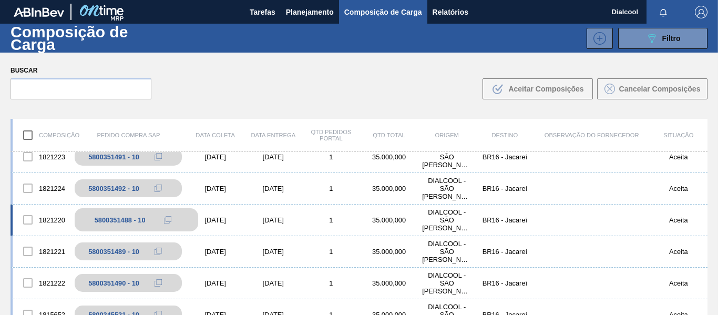
click at [167, 218] on icon at bounding box center [167, 219] width 7 height 7
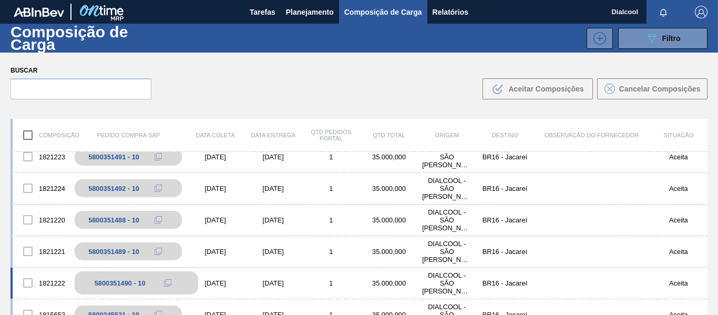
click at [165, 284] on icon at bounding box center [167, 282] width 7 height 7
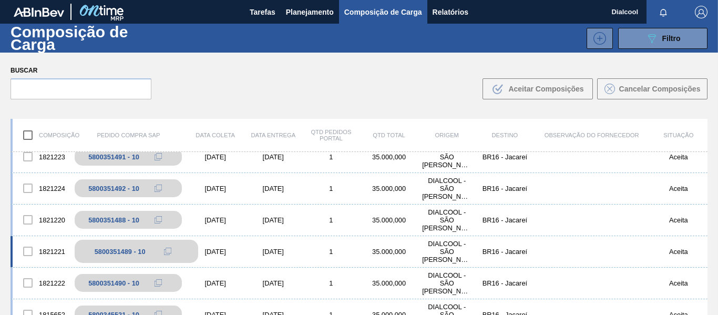
click at [169, 250] on icon at bounding box center [167, 250] width 7 height 7
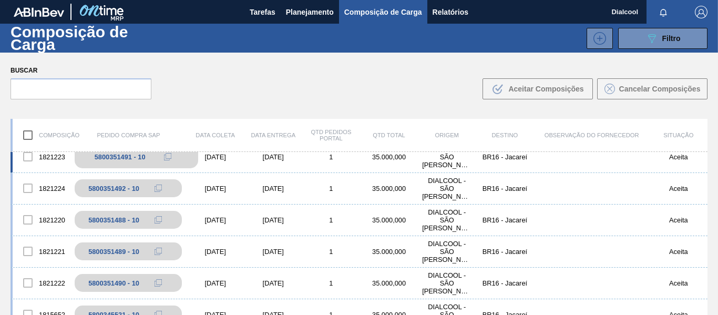
click at [170, 158] on icon at bounding box center [167, 156] width 7 height 7
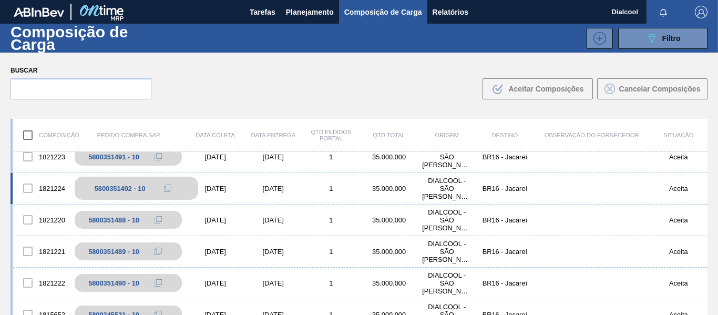
click at [166, 187] on icon at bounding box center [167, 187] width 7 height 7
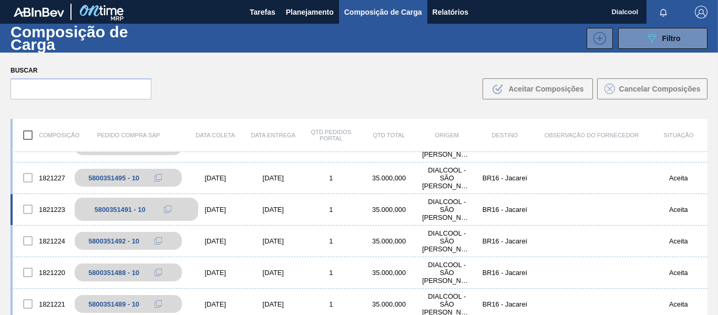
scroll to position [0, 0]
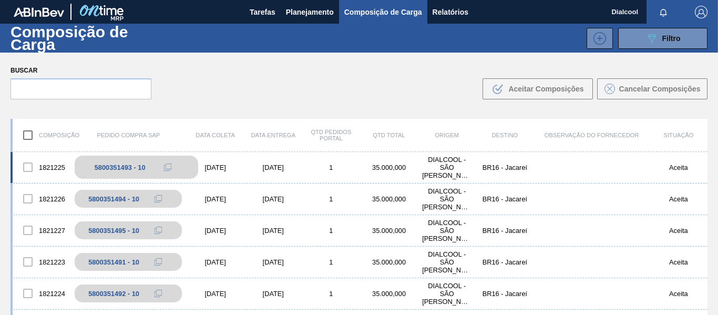
click at [150, 166] on div "5800351493 - 10" at bounding box center [136, 167] width 123 height 23
click at [166, 166] on icon at bounding box center [167, 166] width 7 height 7
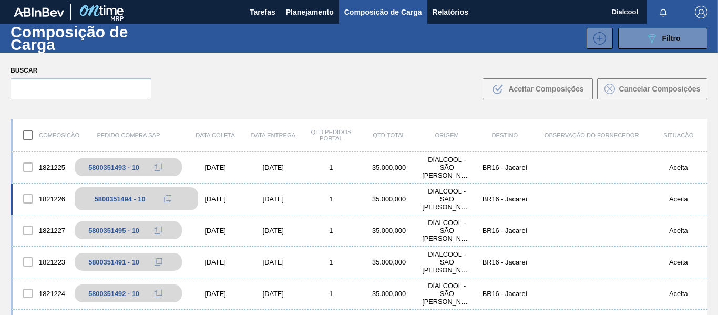
click at [167, 199] on icon at bounding box center [167, 198] width 7 height 7
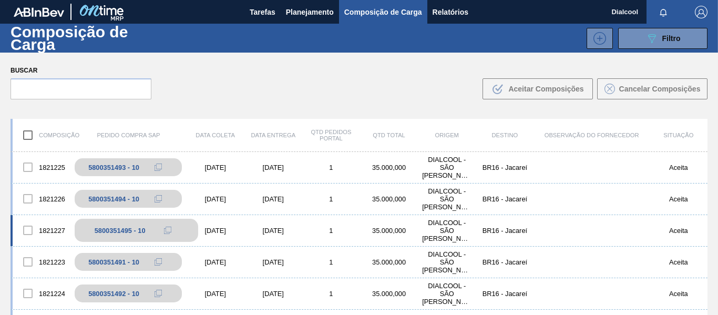
click at [169, 230] on icon at bounding box center [167, 229] width 7 height 7
